Goal: Navigation & Orientation: Find specific page/section

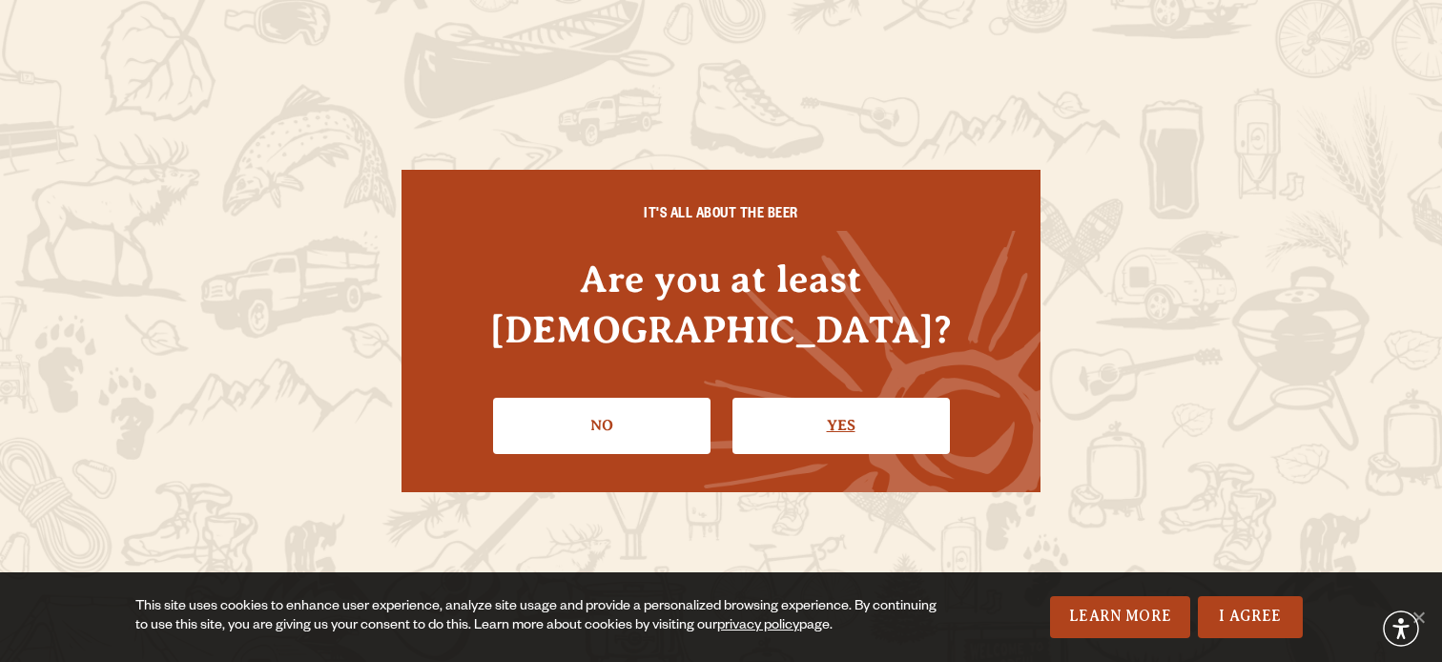
click at [824, 409] on link "Yes" at bounding box center [840, 425] width 217 height 55
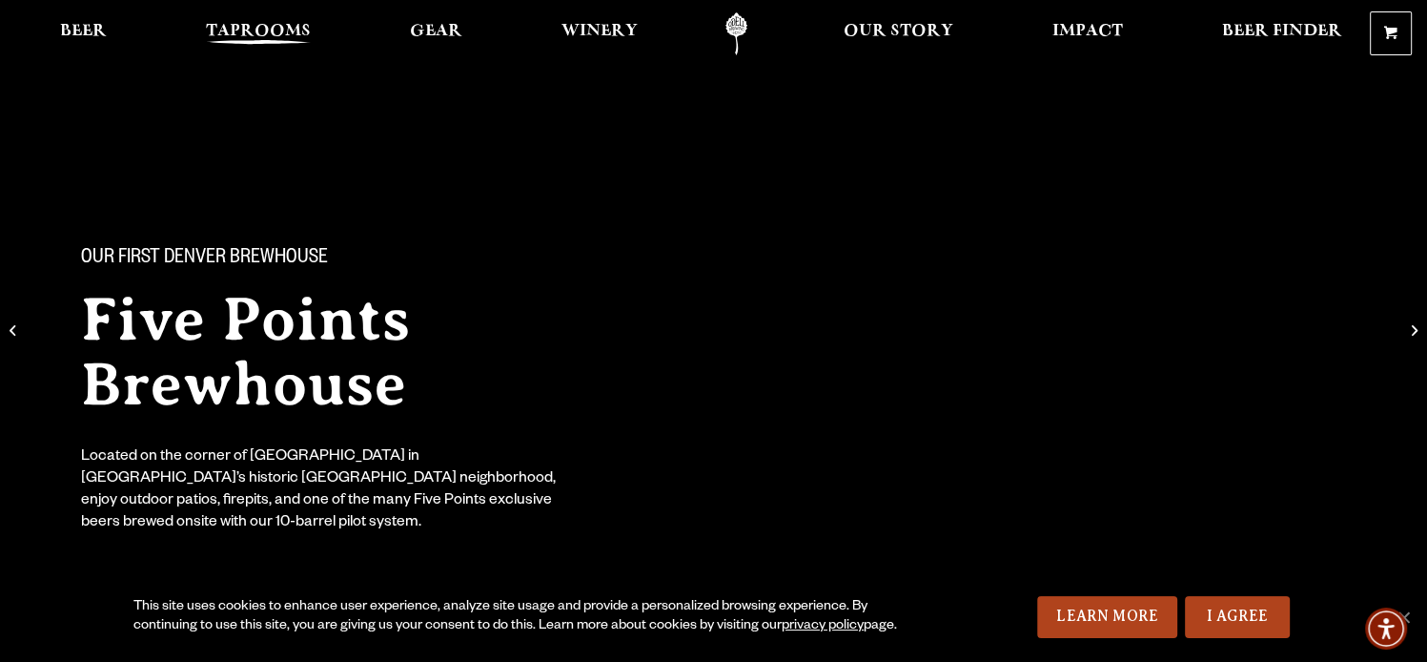
click at [270, 35] on span "Taprooms" at bounding box center [258, 31] width 105 height 15
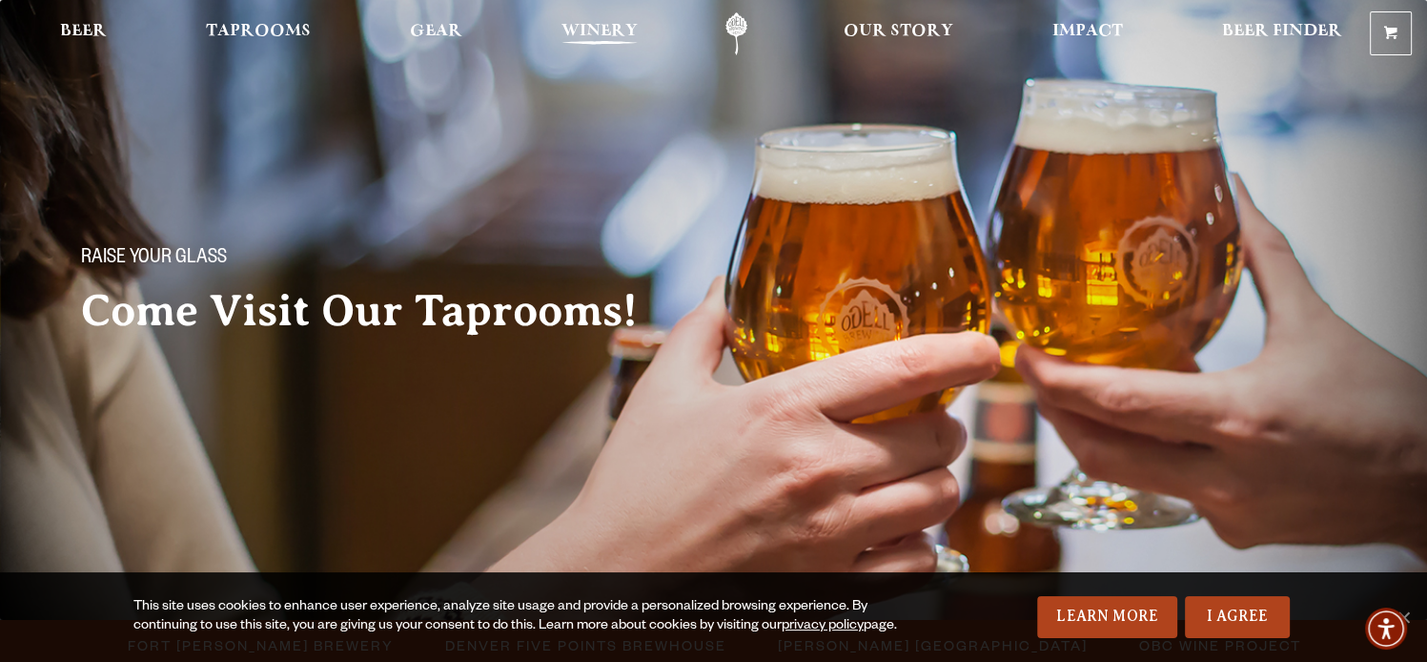
click at [600, 37] on span "Winery" at bounding box center [600, 31] width 76 height 15
click at [90, 31] on span "Beer" at bounding box center [83, 31] width 47 height 15
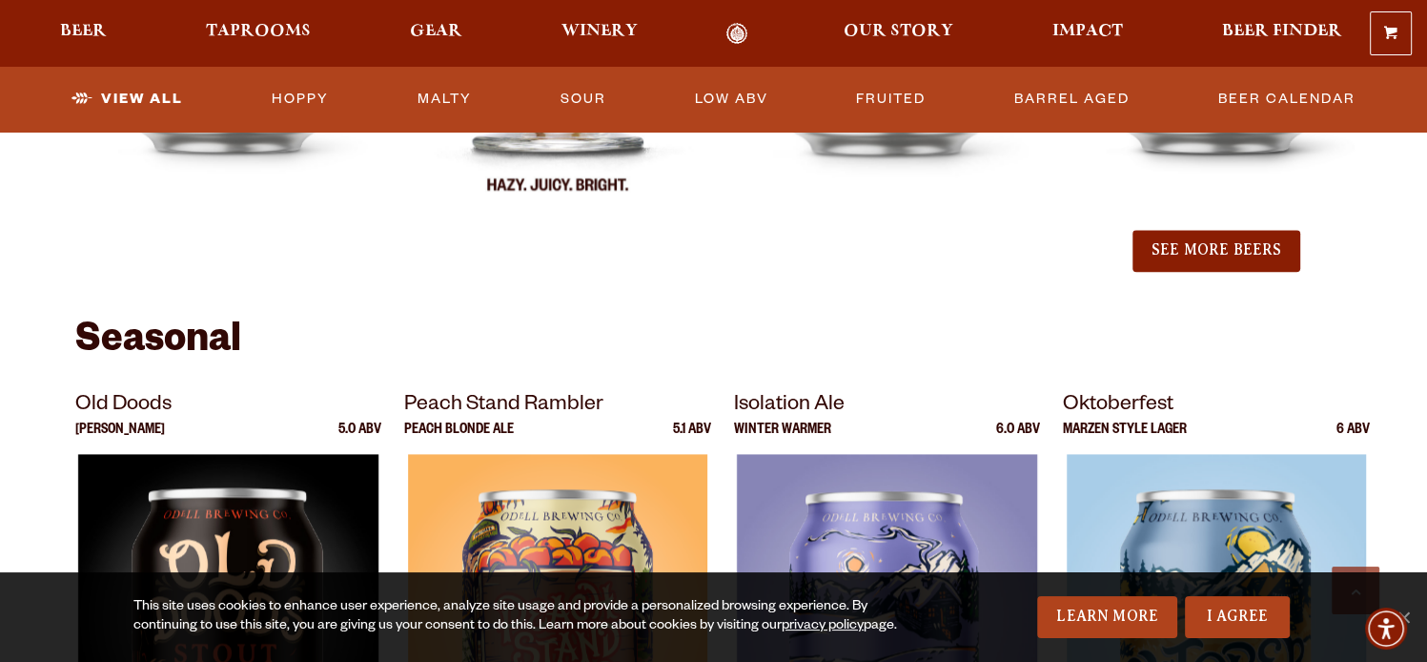
scroll to position [2479, 0]
